Goal: Information Seeking & Learning: Learn about a topic

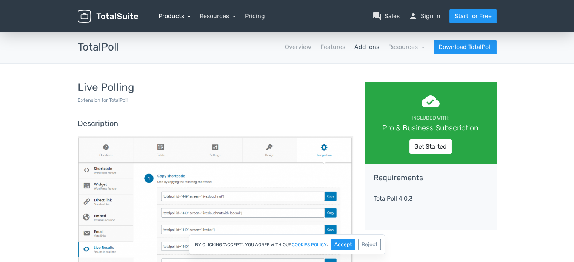
click at [176, 15] on link "Products" at bounding box center [174, 15] width 32 height 7
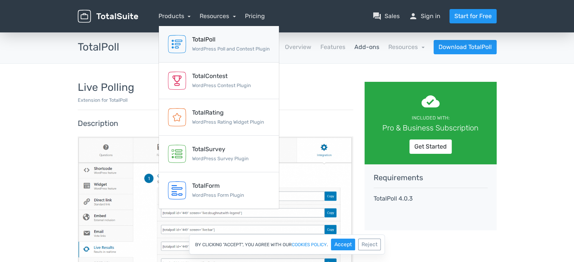
click at [194, 52] on div "TotalPoll WordPress Poll and Contest Plugin" at bounding box center [231, 44] width 78 height 18
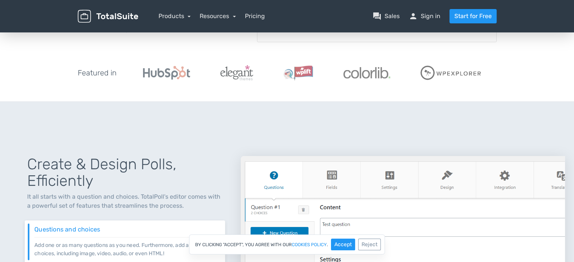
scroll to position [178, 0]
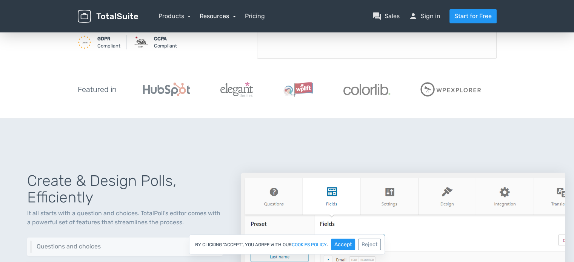
click at [219, 15] on link "Resources" at bounding box center [218, 15] width 36 height 7
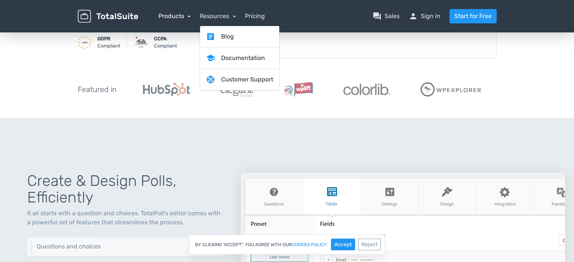
click at [183, 15] on link "Products" at bounding box center [174, 15] width 32 height 7
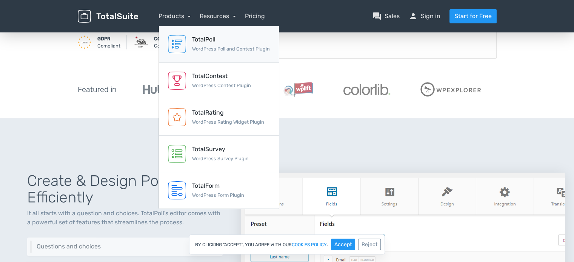
click at [208, 46] on small "WordPress Poll and Contest Plugin" at bounding box center [231, 49] width 78 height 6
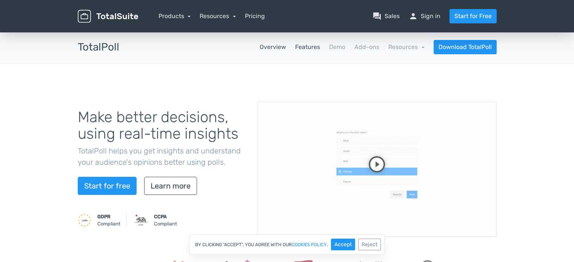
click at [309, 51] on link "Features" at bounding box center [307, 47] width 25 height 9
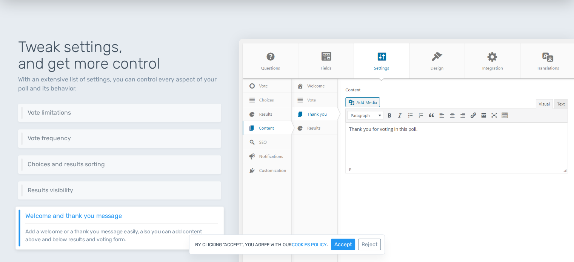
scroll to position [849, 0]
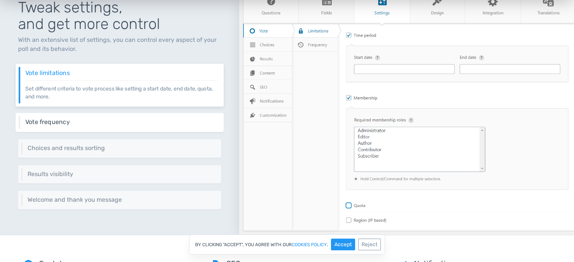
click at [148, 114] on div "Vote frequency Control the frequency of votes, and the layers of check such as …" at bounding box center [119, 122] width 208 height 19
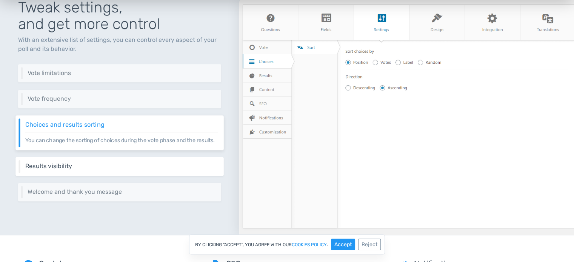
click at [110, 176] on div "Results visibility TotalPoll offers multiple options to control results visibil…" at bounding box center [119, 166] width 208 height 19
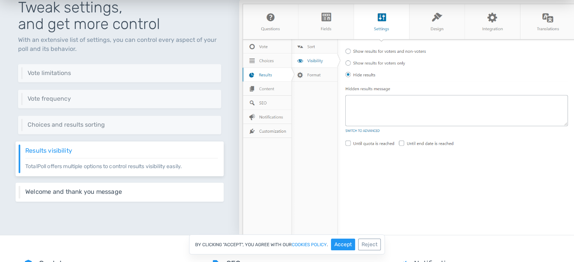
click at [104, 191] on h6 "Welcome and thank you message" at bounding box center [121, 192] width 192 height 7
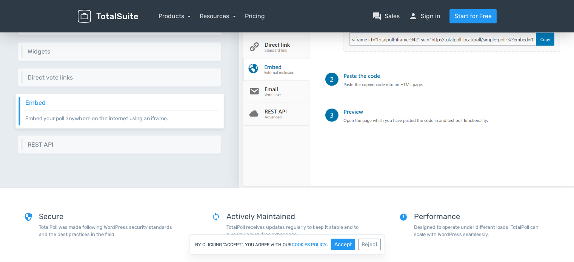
scroll to position [1514, 0]
